Goal: Task Accomplishment & Management: Use online tool/utility

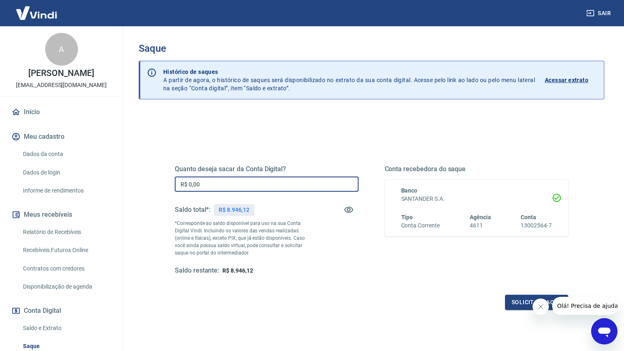
click at [274, 181] on input "R$ 0,00" at bounding box center [267, 183] width 184 height 15
type input "R$ 8.946,12"
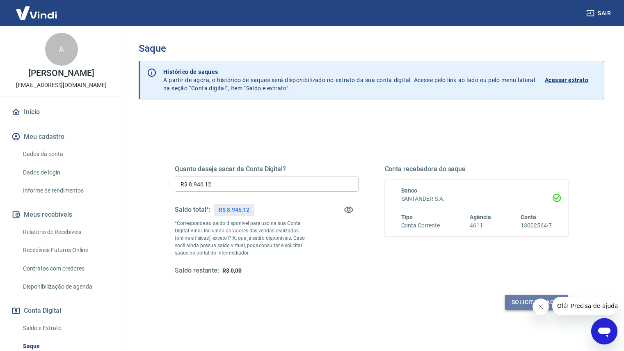
click at [516, 302] on button "Solicitar saque" at bounding box center [536, 302] width 63 height 15
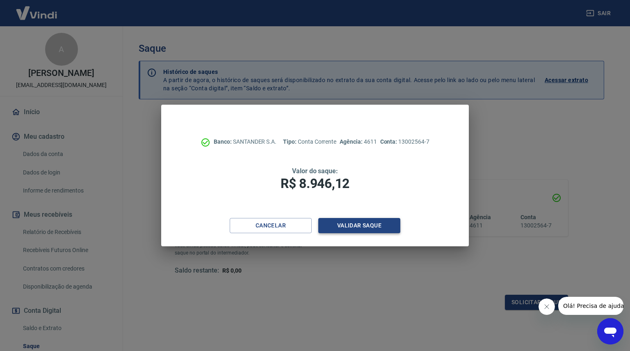
click at [363, 230] on button "Validar saque" at bounding box center [359, 225] width 82 height 15
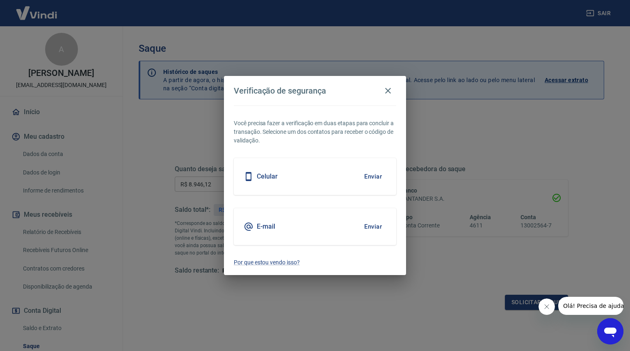
click at [378, 176] on button "Enviar" at bounding box center [373, 176] width 27 height 17
click at [380, 181] on button "Enviar" at bounding box center [373, 176] width 27 height 17
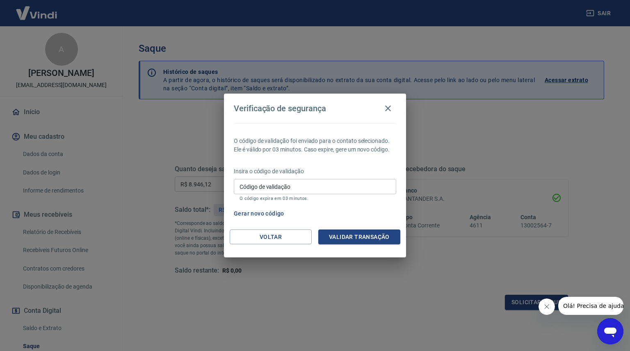
click at [380, 181] on input "Código de validação" at bounding box center [315, 186] width 162 height 15
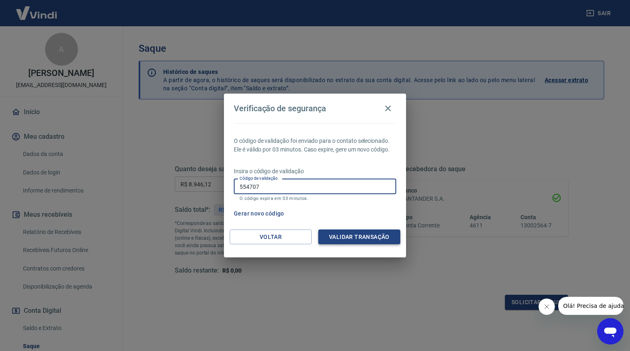
type input "554707"
click at [389, 231] on button "Validar transação" at bounding box center [359, 236] width 82 height 15
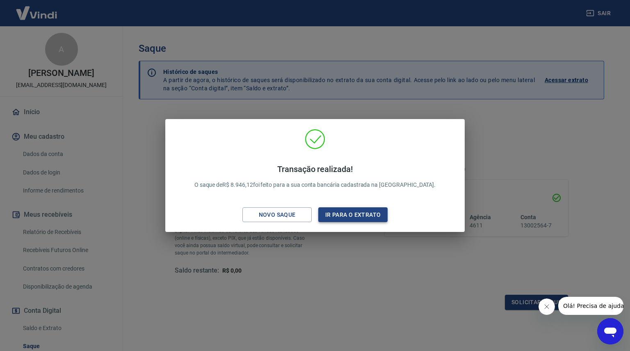
click at [350, 212] on button "Ir para o extrato" at bounding box center [352, 214] width 69 height 15
